Goal: Find specific page/section: Find specific page/section

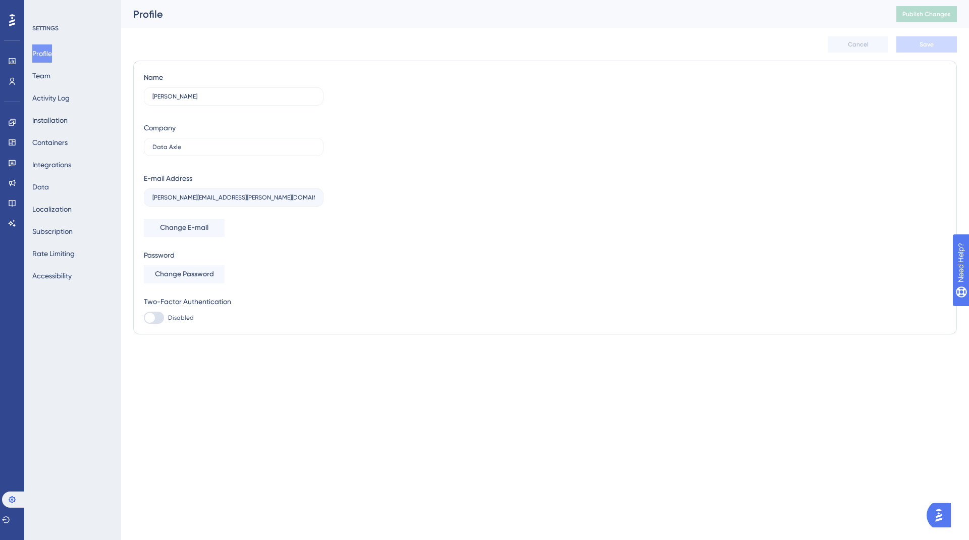
click at [8, 192] on div "Engagement Widgets Feedback Product Updates Knowledge Base AI Assistant" at bounding box center [12, 172] width 8 height 117
click at [8, 197] on link at bounding box center [12, 203] width 8 height 16
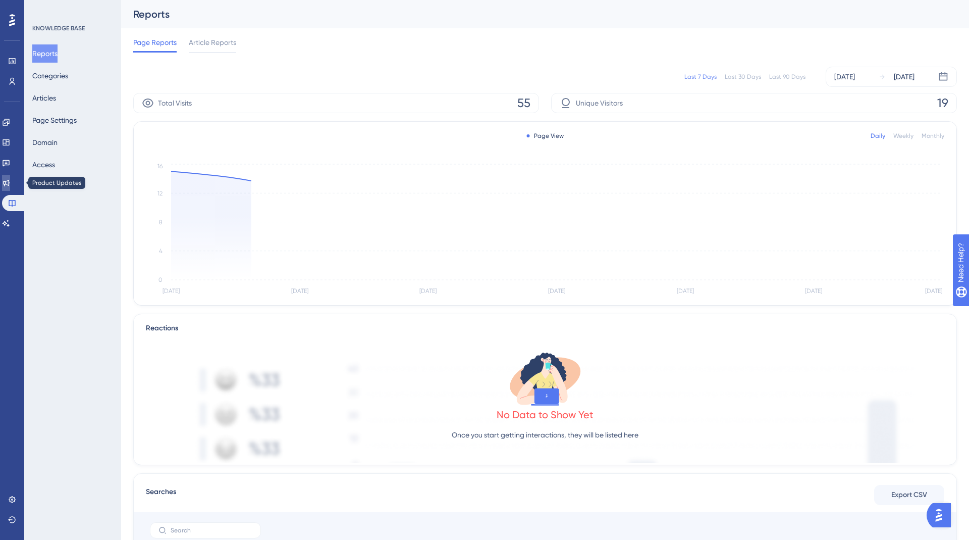
click at [10, 189] on link at bounding box center [6, 183] width 8 height 16
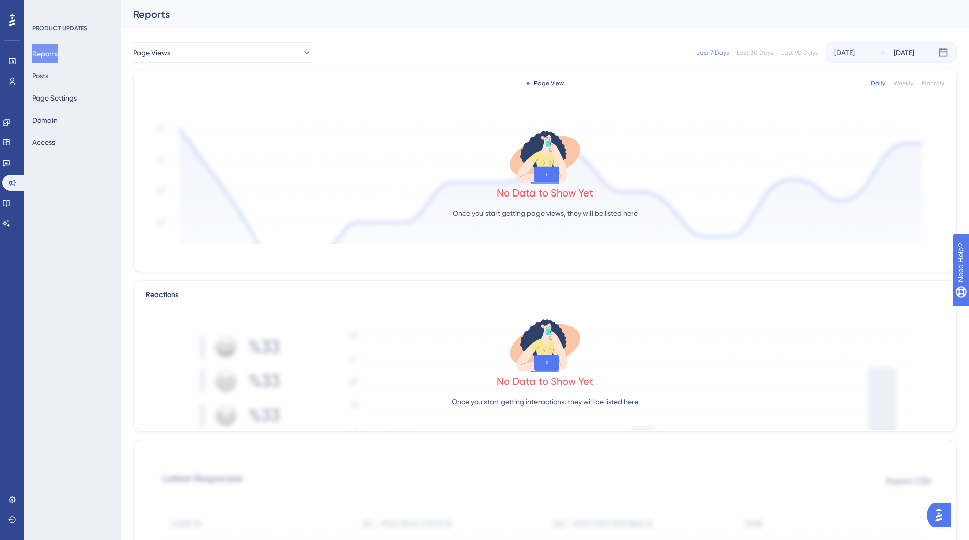
click at [13, 171] on div "Engagement Widgets Feedback Product Updates Knowledge Base AI Assistant" at bounding box center [12, 172] width 20 height 117
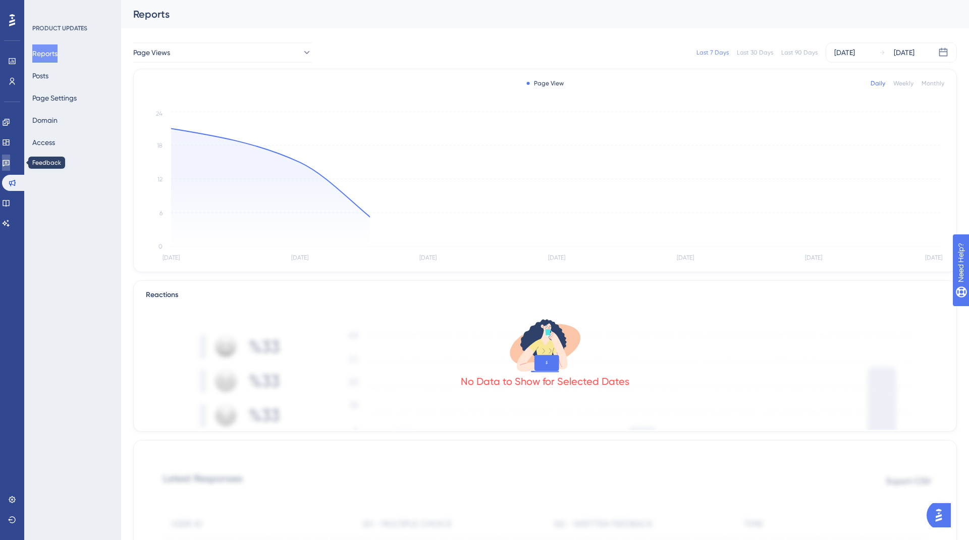
click at [10, 163] on icon at bounding box center [6, 162] width 8 height 8
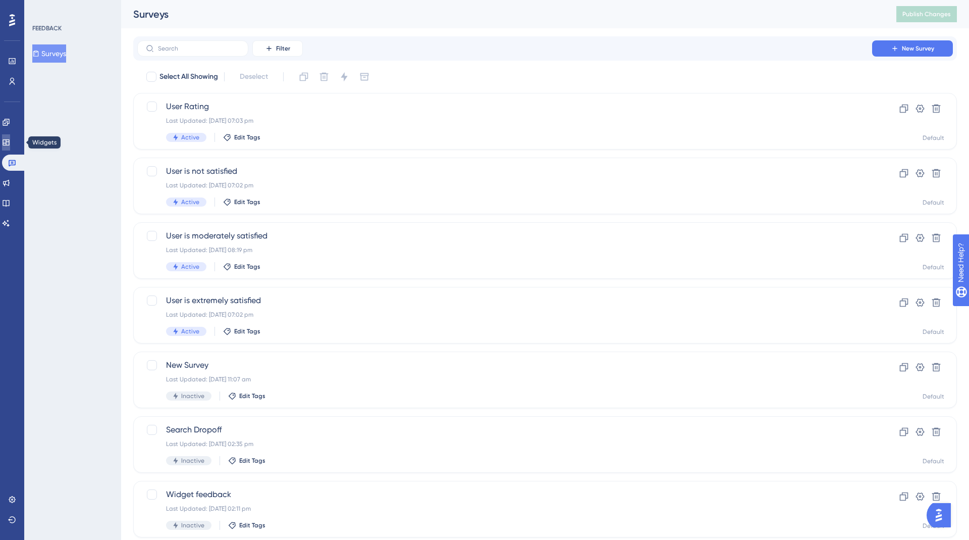
click at [9, 143] on icon at bounding box center [6, 142] width 7 height 6
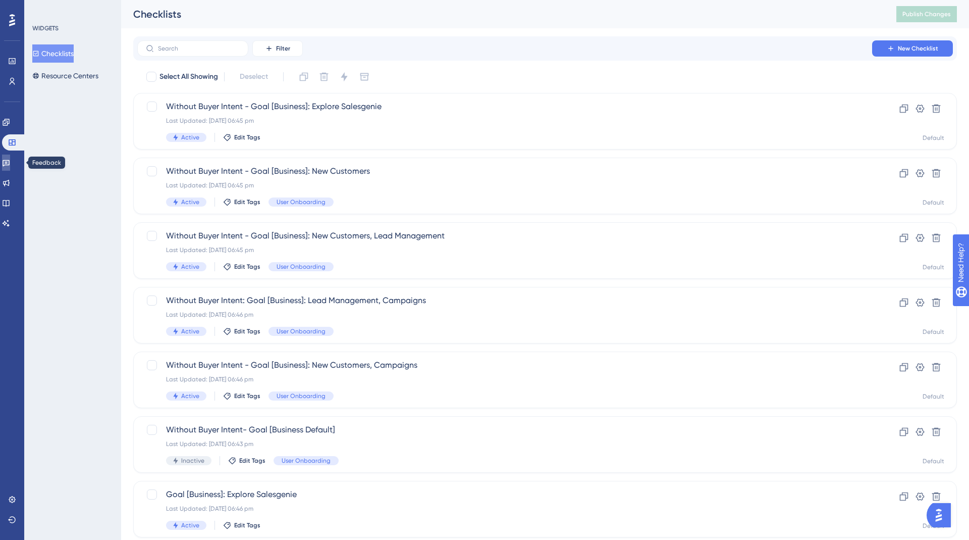
click at [6, 165] on link at bounding box center [6, 162] width 8 height 16
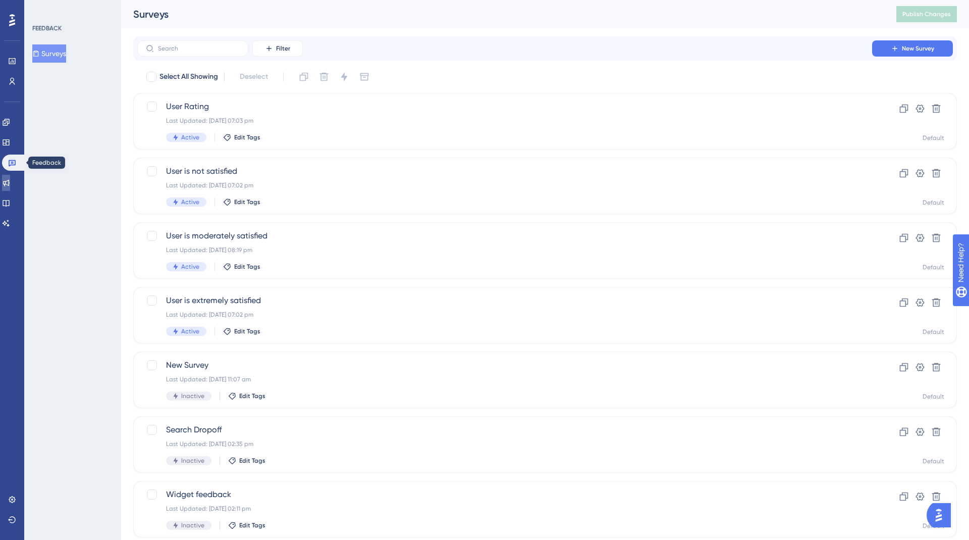
click at [8, 175] on link at bounding box center [6, 183] width 8 height 16
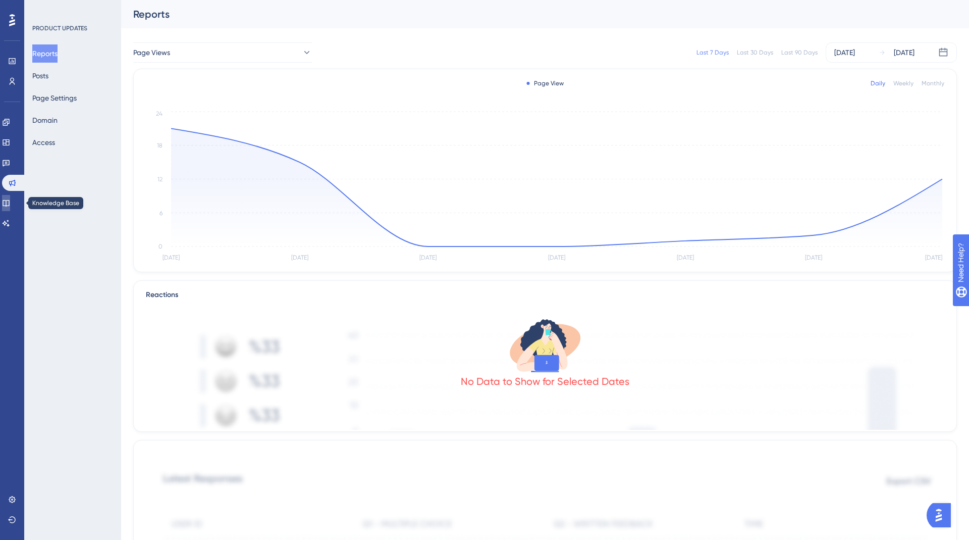
click at [10, 203] on icon at bounding box center [6, 203] width 8 height 8
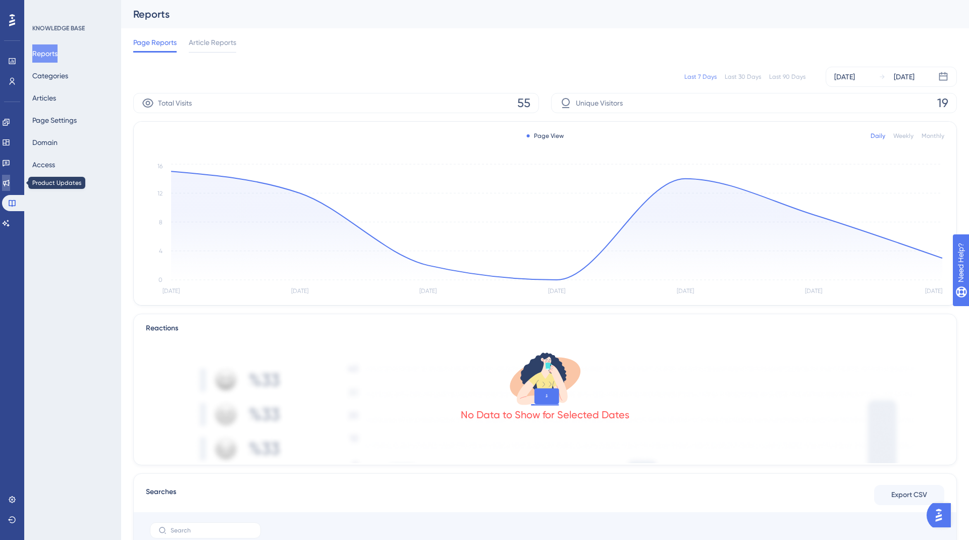
click at [10, 177] on link at bounding box center [6, 183] width 8 height 16
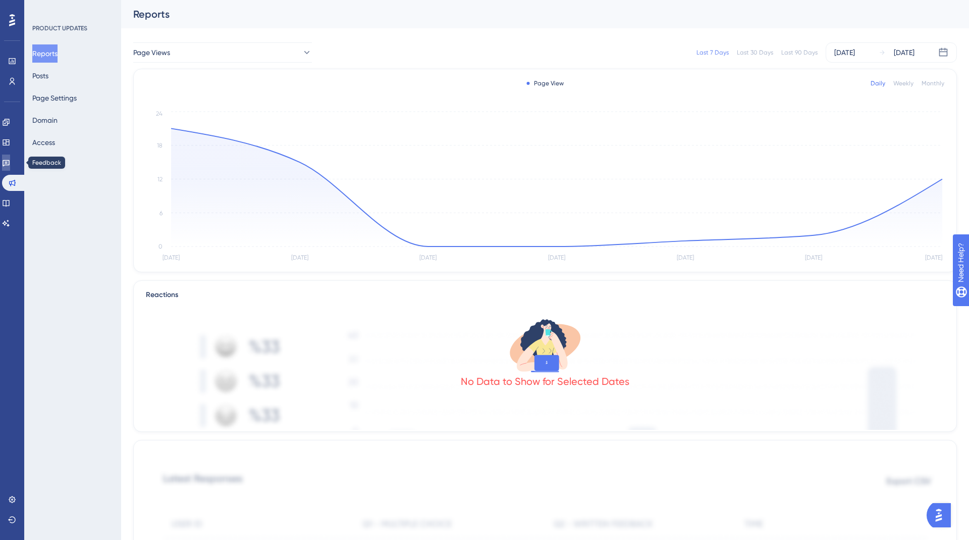
click at [8, 163] on link at bounding box center [6, 162] width 8 height 16
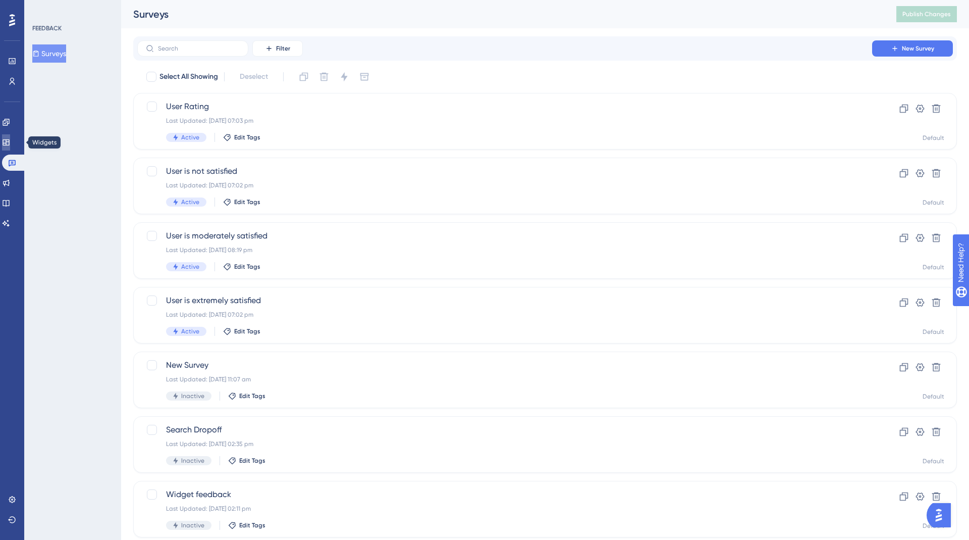
click at [9, 142] on icon at bounding box center [6, 142] width 7 height 6
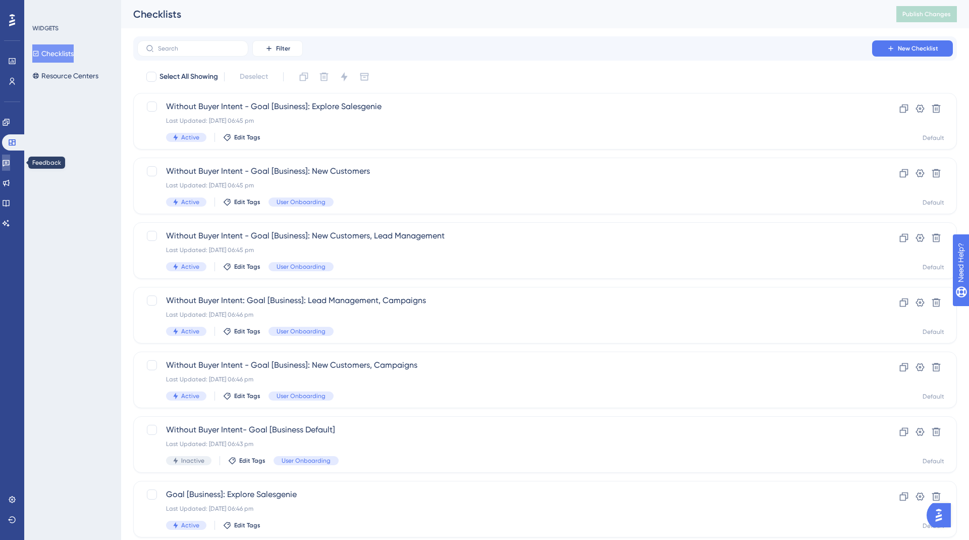
click at [8, 161] on icon at bounding box center [6, 162] width 8 height 8
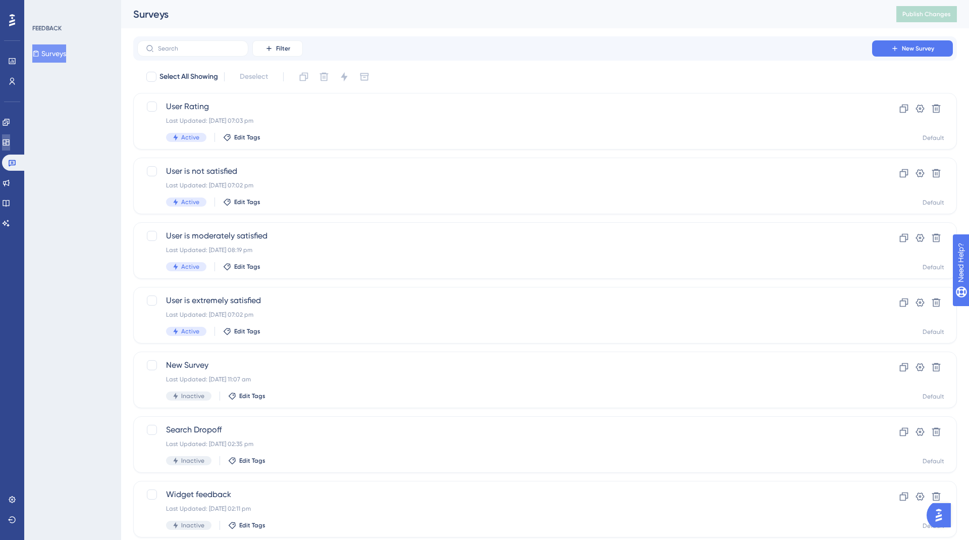
click at [8, 147] on link at bounding box center [6, 142] width 8 height 16
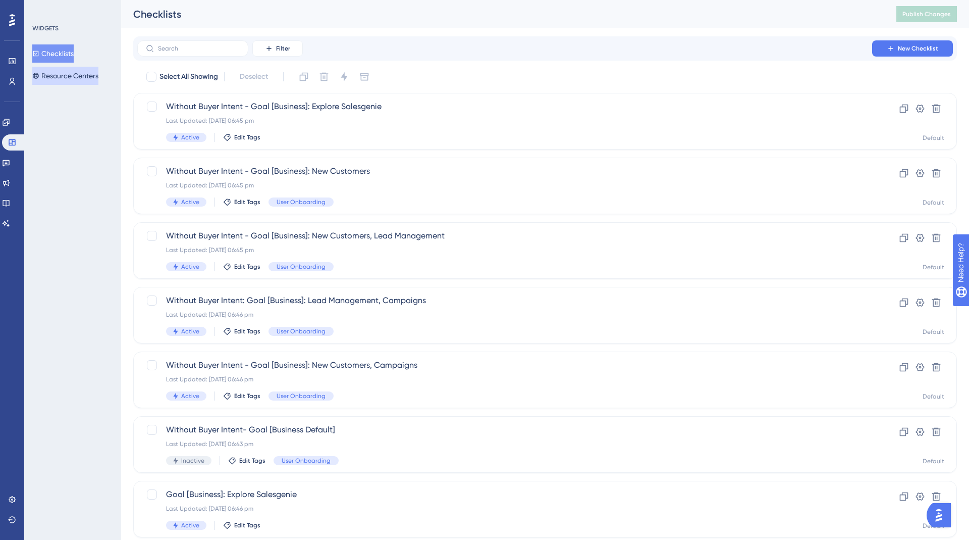
click at [74, 71] on button "Resource Centers" at bounding box center [65, 76] width 66 height 18
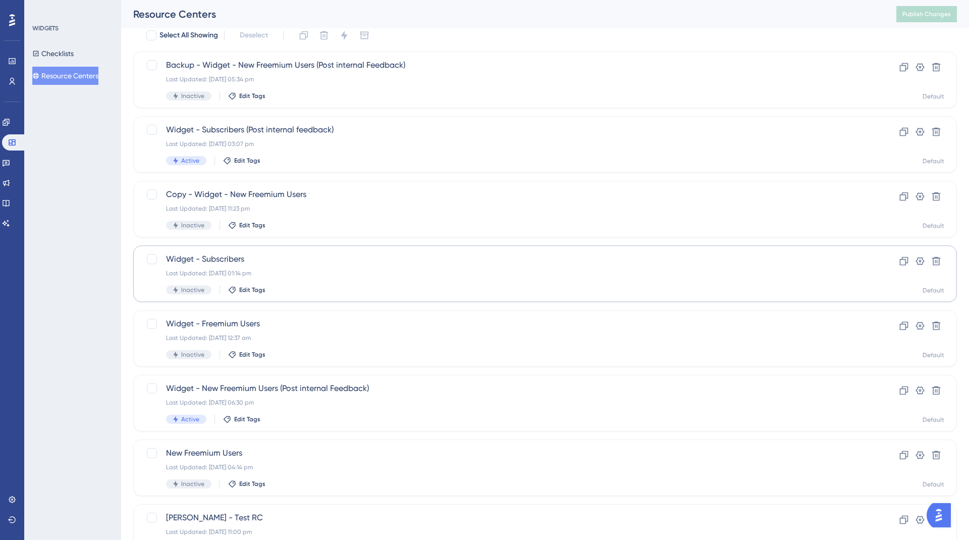
scroll to position [94, 0]
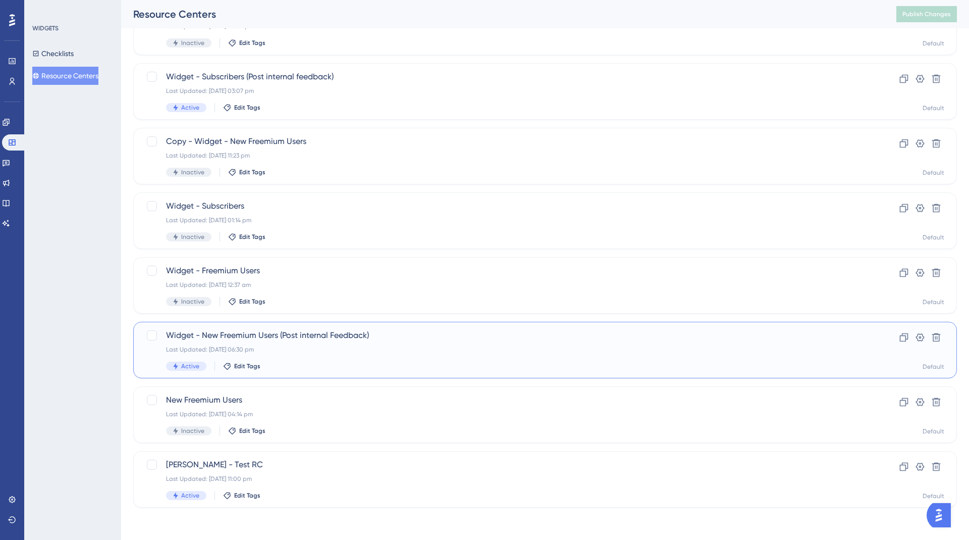
click at [282, 343] on div "Widget - New Freemium Users (Post internal Feedback) Last Updated: [DATE] 06:30…" at bounding box center [504, 349] width 677 height 41
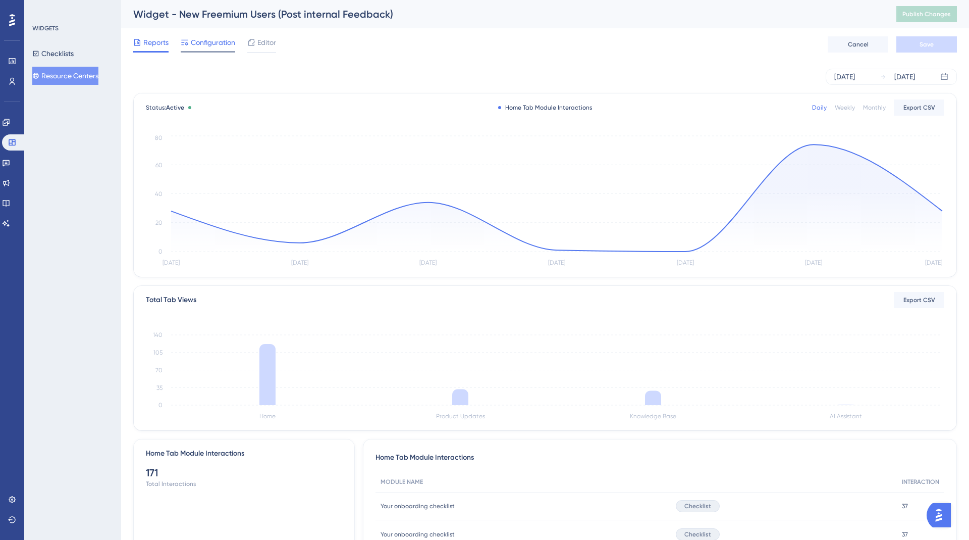
click at [222, 49] on div "Configuration" at bounding box center [208, 44] width 55 height 16
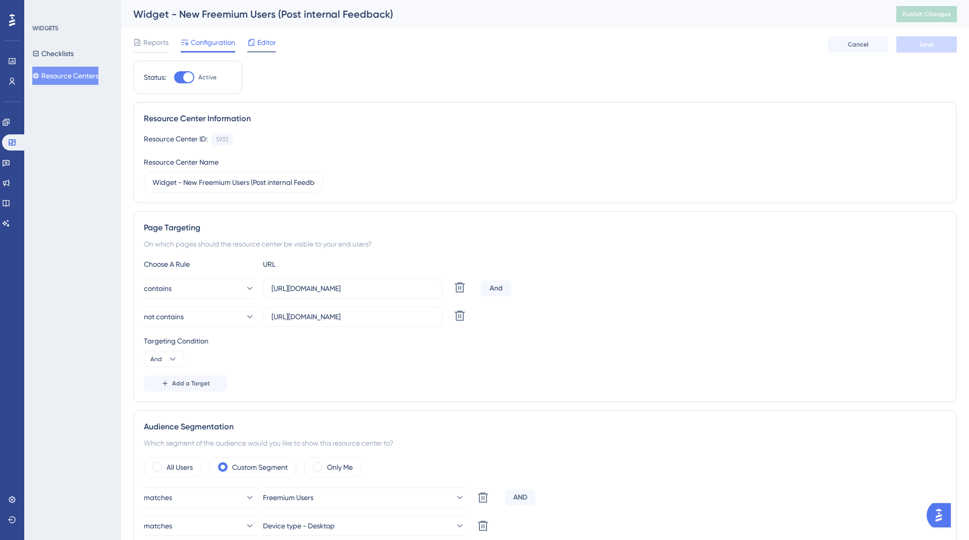
click at [255, 48] on div "Editor" at bounding box center [261, 44] width 29 height 16
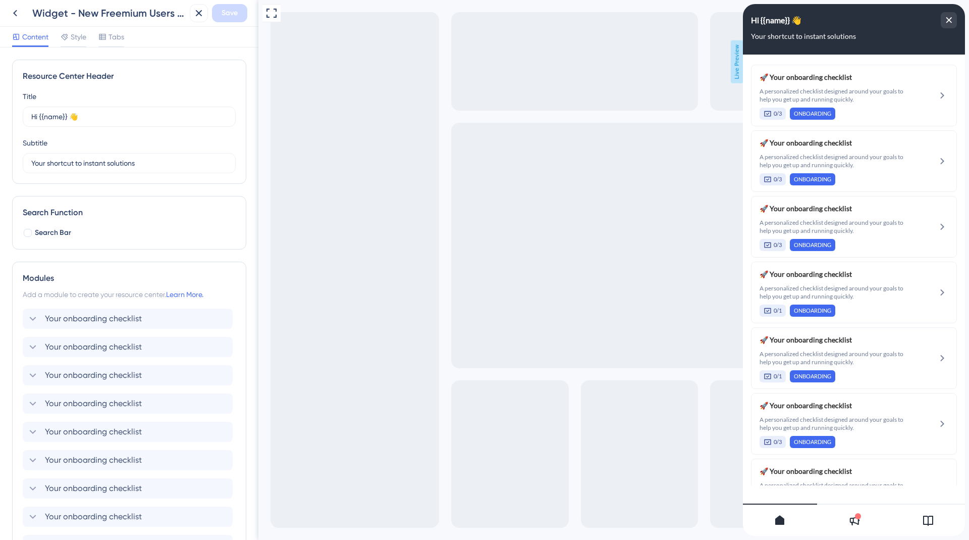
click at [855, 507] on div at bounding box center [854, 519] width 74 height 32
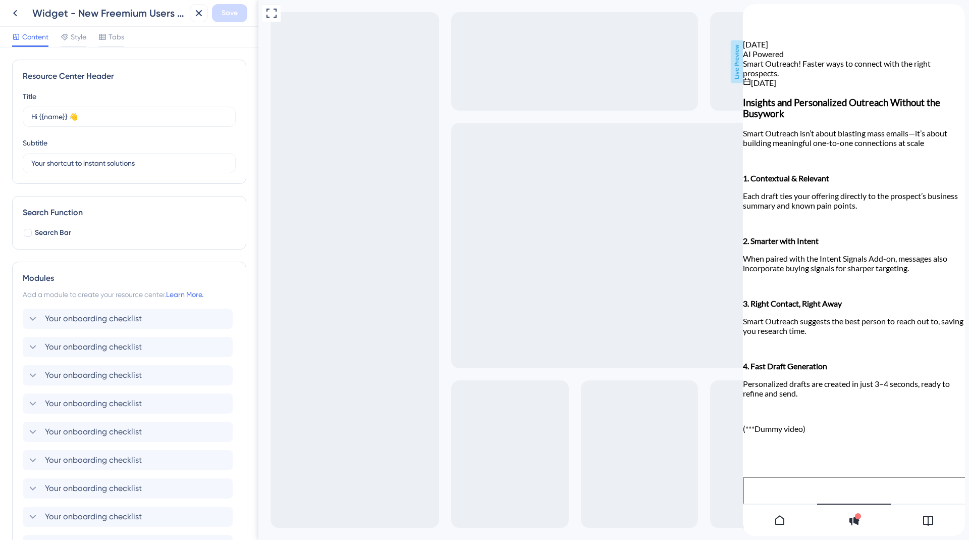
click at [937, 527] on div at bounding box center [928, 519] width 74 height 32
